Goal: Information Seeking & Learning: Learn about a topic

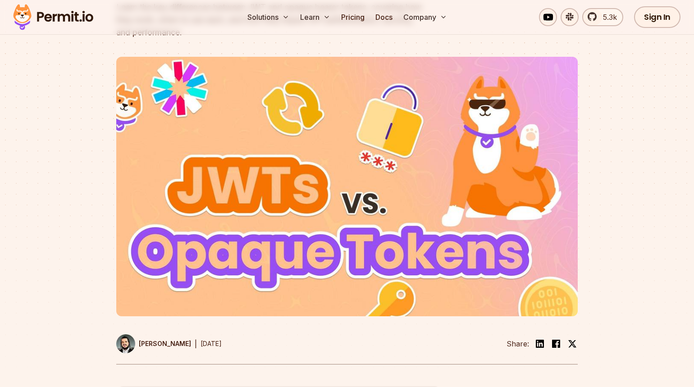
scroll to position [159, 0]
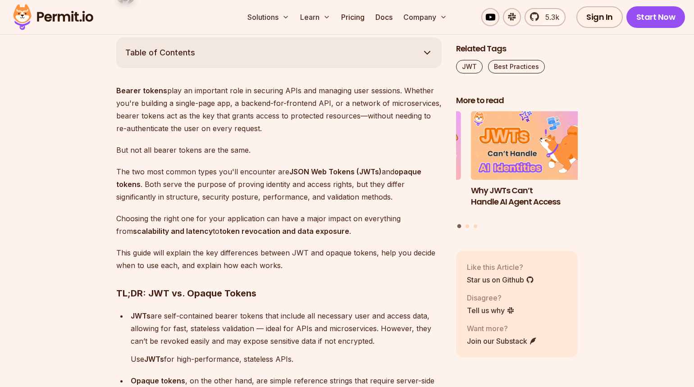
click at [272, 260] on p "This guide will explain the key differences between JWT and opaque tokens, help…" at bounding box center [278, 258] width 325 height 25
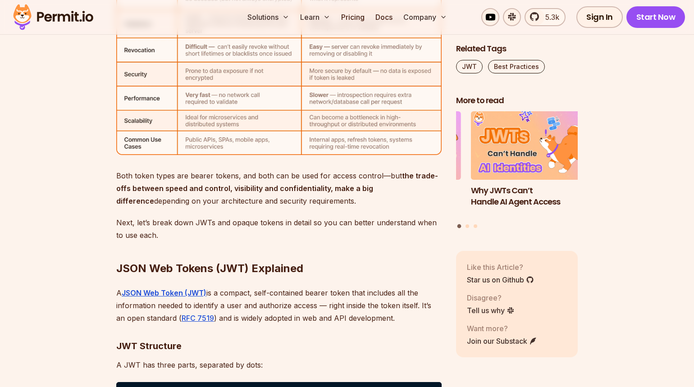
scroll to position [3071, 0]
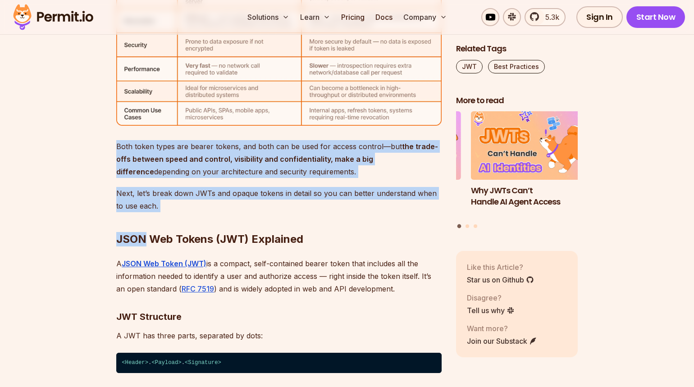
drag, startPoint x: 115, startPoint y: 147, endPoint x: 200, endPoint y: 207, distance: 103.8
click at [200, 207] on h2 "JSON Web Tokens (JWT) Explained" at bounding box center [278, 221] width 325 height 50
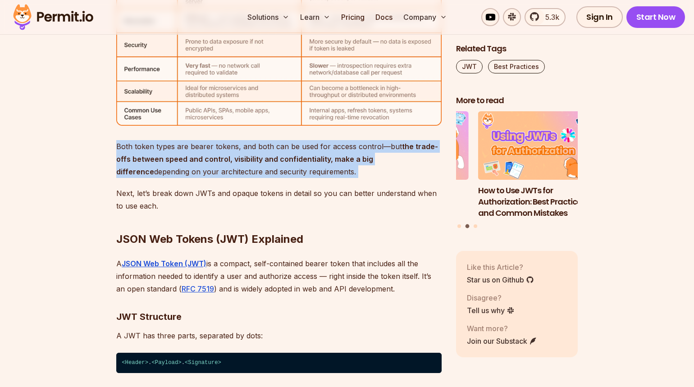
drag, startPoint x: 100, startPoint y: 134, endPoint x: 318, endPoint y: 195, distance: 226.5
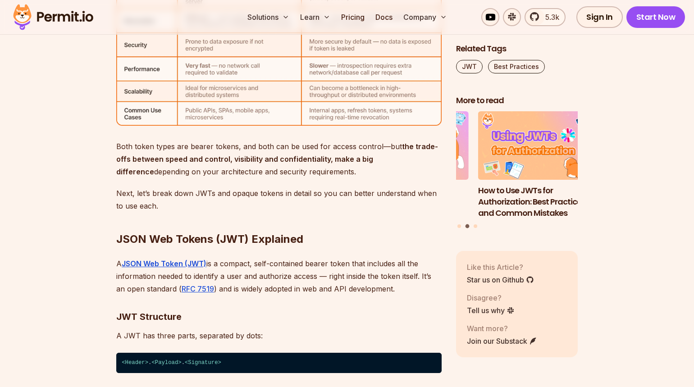
drag, startPoint x: 192, startPoint y: 233, endPoint x: 152, endPoint y: 211, distance: 46.0
click at [192, 233] on strong "JSON Web Tokens (JWT) Explained" at bounding box center [209, 238] width 187 height 13
drag, startPoint x: 156, startPoint y: 195, endPoint x: 124, endPoint y: 160, distance: 47.5
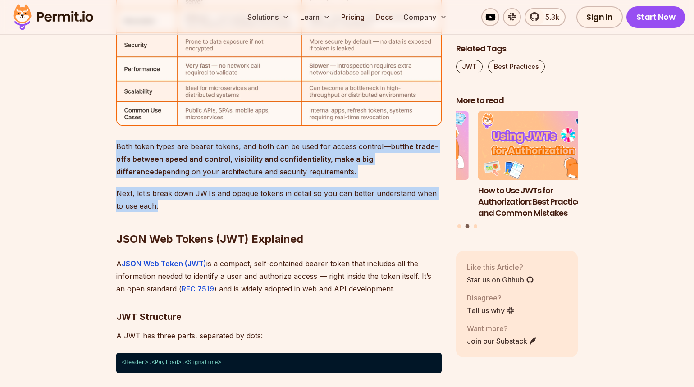
drag, startPoint x: 106, startPoint y: 140, endPoint x: 190, endPoint y: 211, distance: 109.9
click at [190, 211] on h2 "JSON Web Tokens (JWT) Explained" at bounding box center [278, 221] width 325 height 50
drag, startPoint x: 188, startPoint y: 211, endPoint x: 76, endPoint y: 139, distance: 133.3
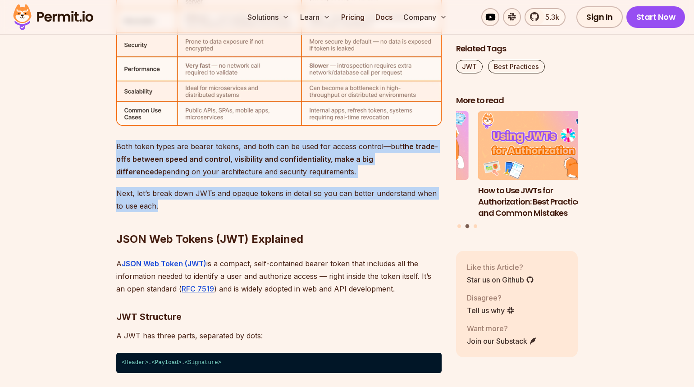
drag, startPoint x: 82, startPoint y: 139, endPoint x: 178, endPoint y: 225, distance: 129.2
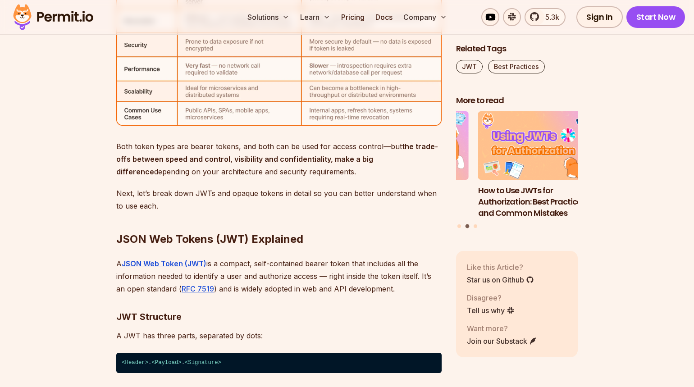
click at [172, 211] on h2 "JSON Web Tokens (JWT) Explained" at bounding box center [278, 221] width 325 height 50
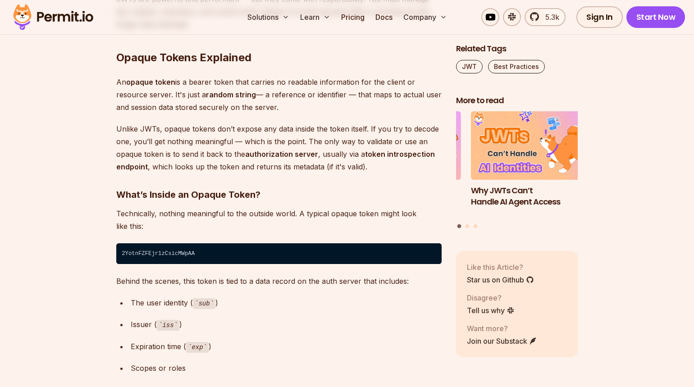
scroll to position [4250, 0]
